Goal: Check status: Check status

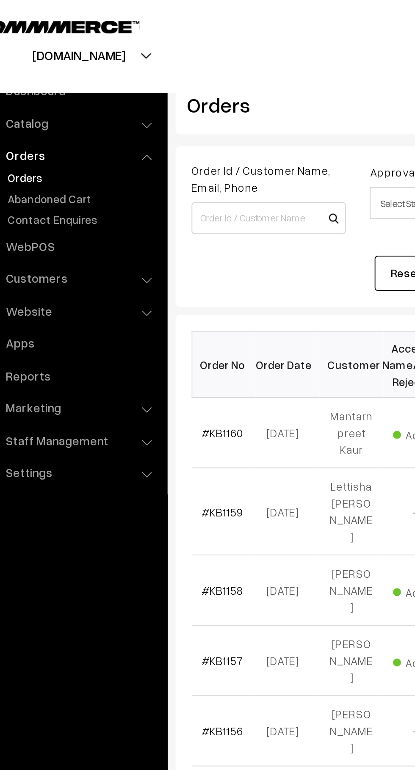
click at [77, 104] on link "Abandoned Cart" at bounding box center [70, 105] width 84 height 9
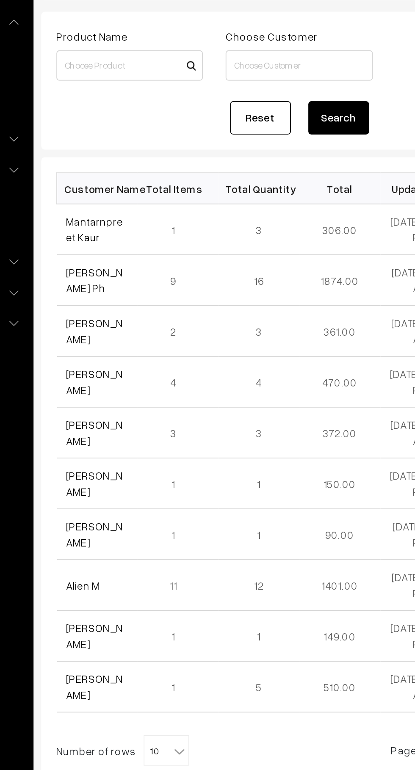
click at [133, 203] on link "Mantarnpreet Kaur" at bounding box center [149, 199] width 32 height 16
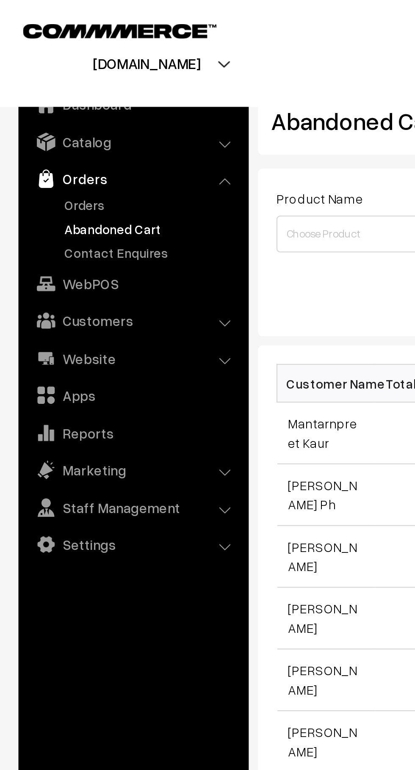
click at [50, 94] on link "Orders" at bounding box center [70, 94] width 84 height 9
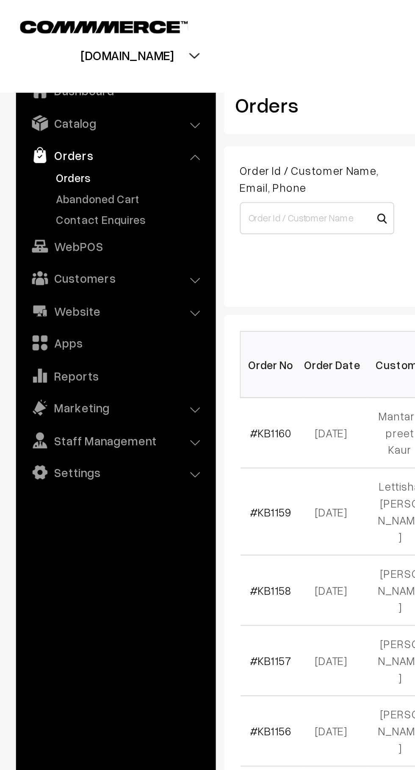
click at [66, 105] on link "Abandoned Cart" at bounding box center [70, 105] width 84 height 9
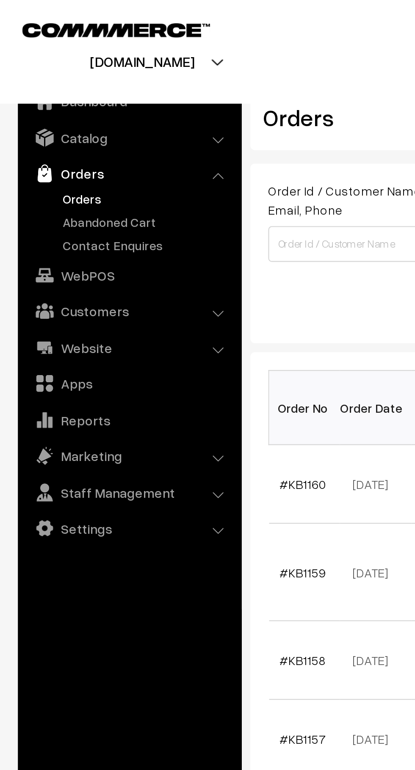
click at [68, 102] on link "Abandoned Cart" at bounding box center [70, 105] width 84 height 9
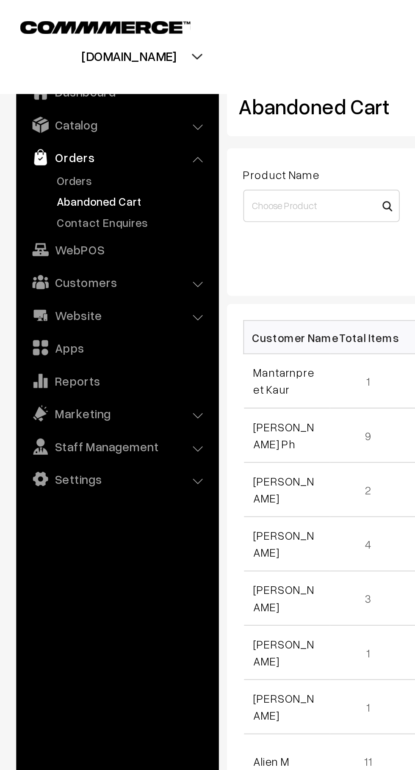
click at [47, 97] on link "Orders" at bounding box center [70, 94] width 84 height 9
